Goal: Task Accomplishment & Management: Manage account settings

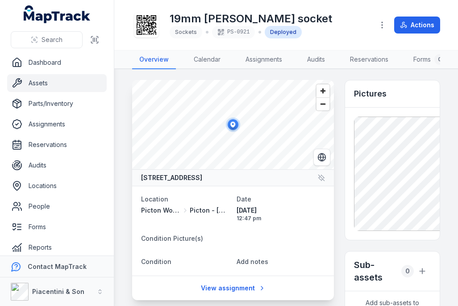
click at [70, 79] on link "Assets" at bounding box center [56, 83] width 99 height 18
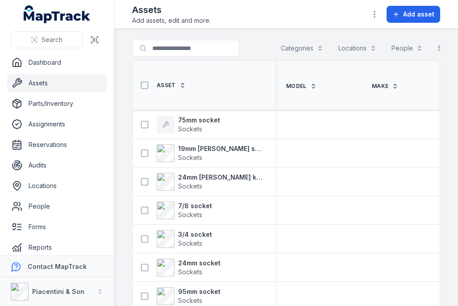
click at [421, 14] on span "Add asset" at bounding box center [418, 14] width 31 height 9
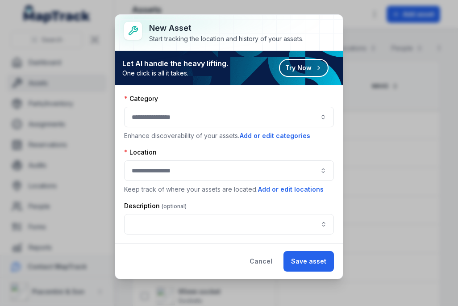
click at [229, 116] on div at bounding box center [229, 117] width 210 height 21
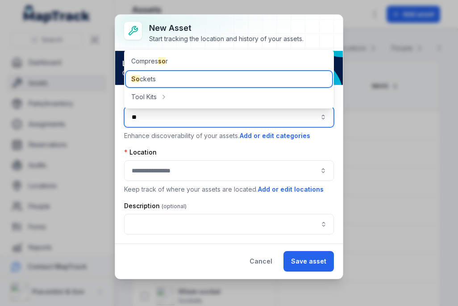
click at [173, 82] on div "So ckets" at bounding box center [229, 79] width 206 height 16
type input "*******"
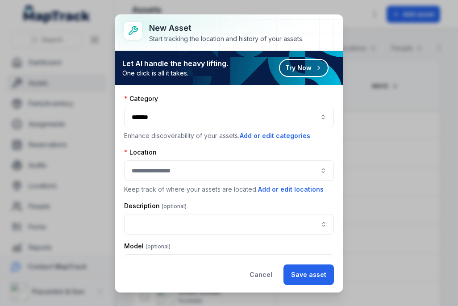
click at [186, 162] on div at bounding box center [229, 170] width 210 height 21
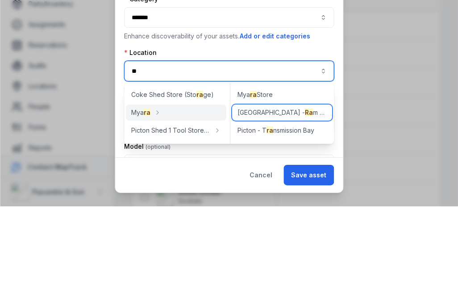
click at [294, 204] on div "Picton - [GEOGRAPHIC_DATA]" at bounding box center [282, 212] width 100 height 16
type input "**********"
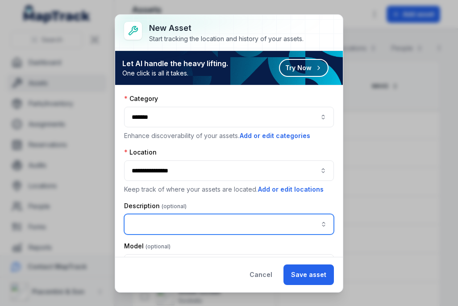
click at [245, 217] on input "asset-add:description-label" at bounding box center [229, 224] width 210 height 21
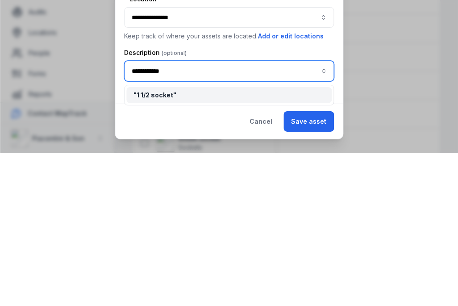
click at [249, 244] on div "" 1 1/2 socket "" at bounding box center [228, 248] width 191 height 9
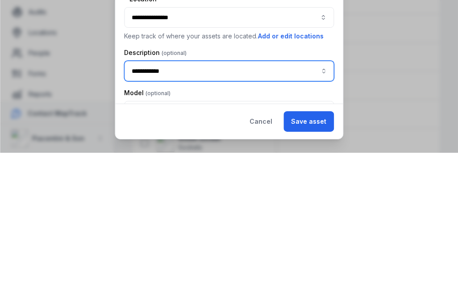
type input "**********"
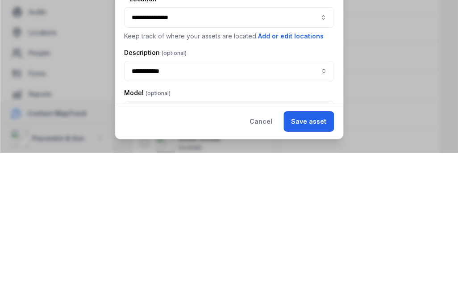
click at [314, 264] on button "Save asset" at bounding box center [308, 274] width 50 height 21
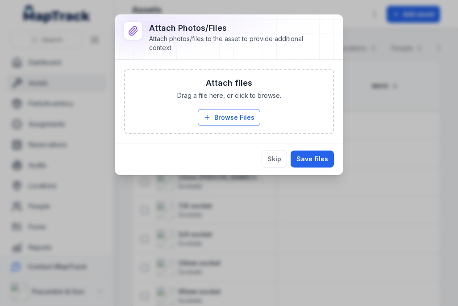
click at [238, 116] on button "Browse Files" at bounding box center [229, 117] width 62 height 17
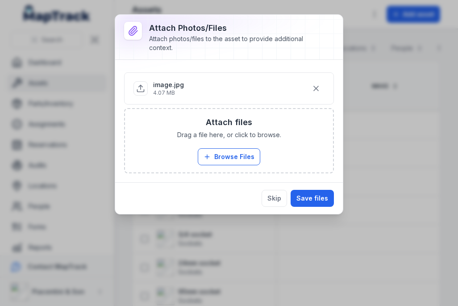
click at [325, 193] on button "Save files" at bounding box center [311, 198] width 43 height 17
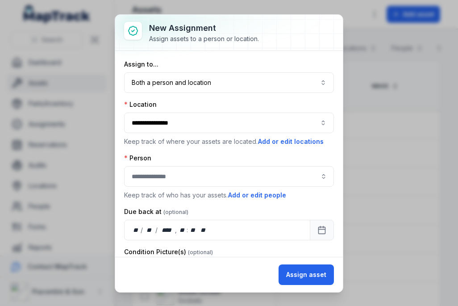
click at [257, 87] on button "Both a person and location ****" at bounding box center [229, 82] width 210 height 21
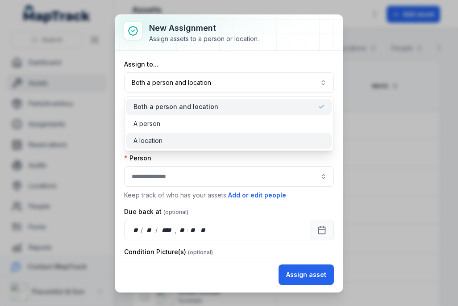
click at [225, 138] on div "A location" at bounding box center [228, 140] width 191 height 9
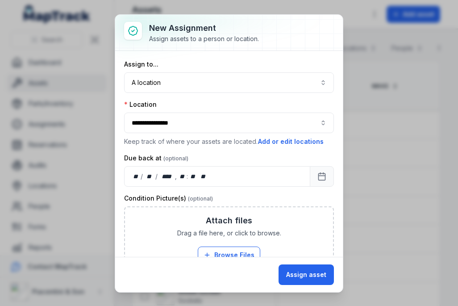
click at [323, 265] on button "Assign asset" at bounding box center [305, 274] width 55 height 21
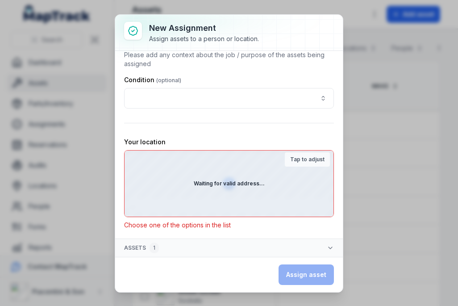
click at [273, 183] on div "Waiting for valid address..." at bounding box center [228, 183] width 209 height 66
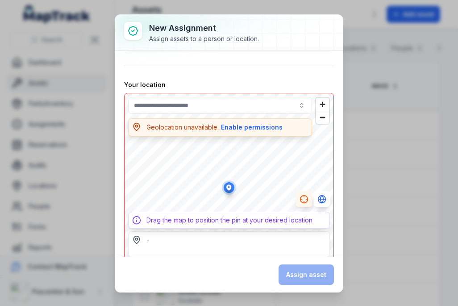
scroll to position [328, 0]
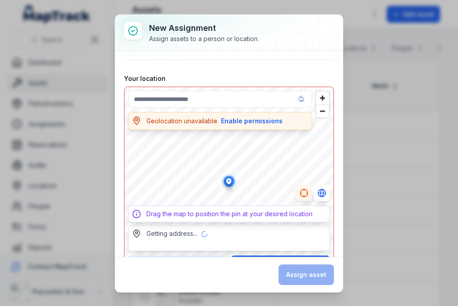
click at [299, 282] on div "Assign asset" at bounding box center [305, 274] width 55 height 21
type input "**********"
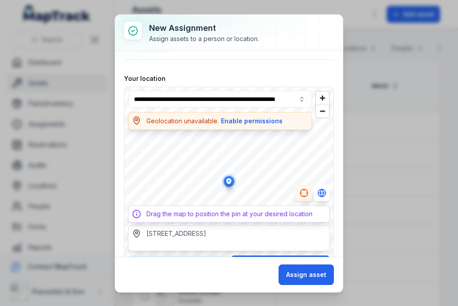
click at [305, 189] on circle "button" at bounding box center [304, 193] width 8 height 8
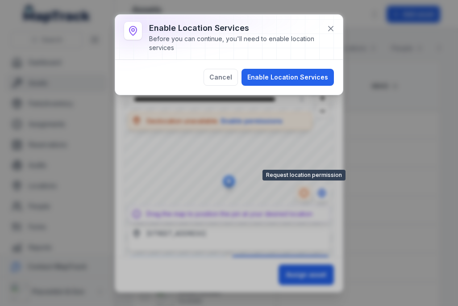
click at [329, 31] on icon at bounding box center [330, 28] width 9 height 9
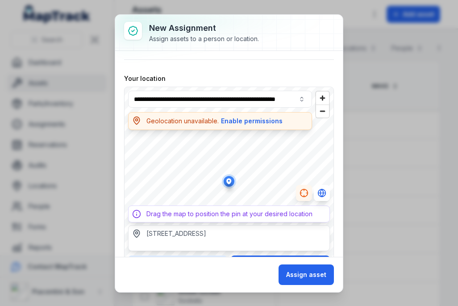
click at [304, 265] on button "Assign asset" at bounding box center [305, 274] width 55 height 21
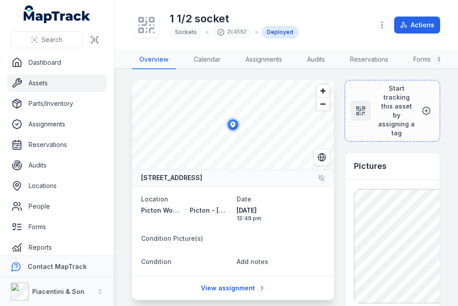
click at [149, 25] on icon at bounding box center [147, 25] width 20 height 20
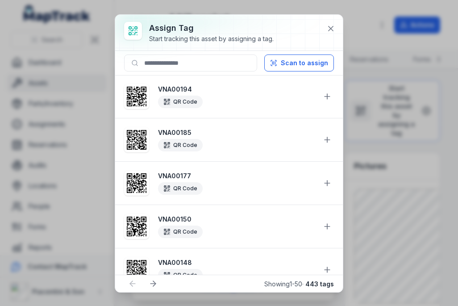
click at [319, 58] on button "Scan to assign" at bounding box center [299, 62] width 70 height 17
